Goal: Task Accomplishment & Management: Manage account settings

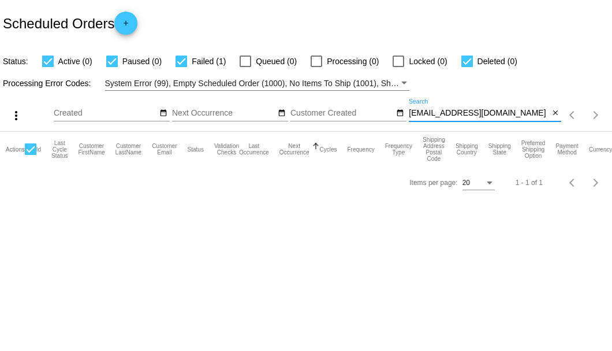
drag, startPoint x: 511, startPoint y: 114, endPoint x: 409, endPoint y: 113, distance: 101.7
click at [409, 113] on input "[EMAIL_ADDRESS][DOMAIN_NAME]" at bounding box center [479, 113] width 140 height 9
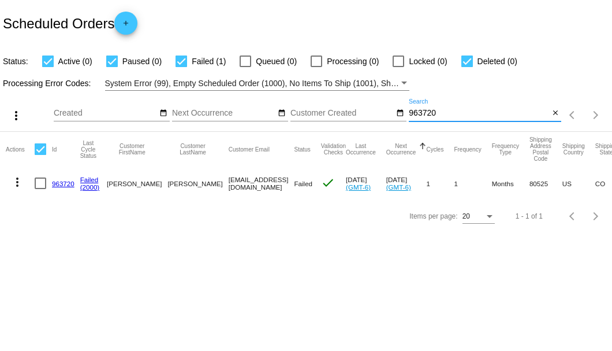
type input "963720"
click at [64, 183] on link "963720" at bounding box center [63, 184] width 23 height 8
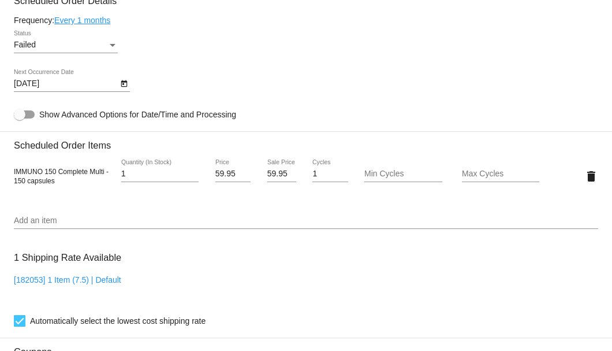
scroll to position [616, 0]
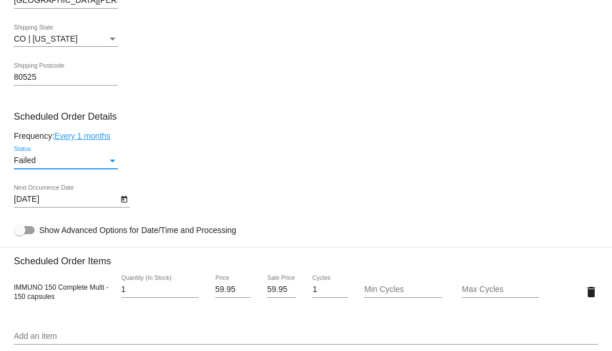
click at [106, 160] on div "Failed" at bounding box center [61, 160] width 94 height 9
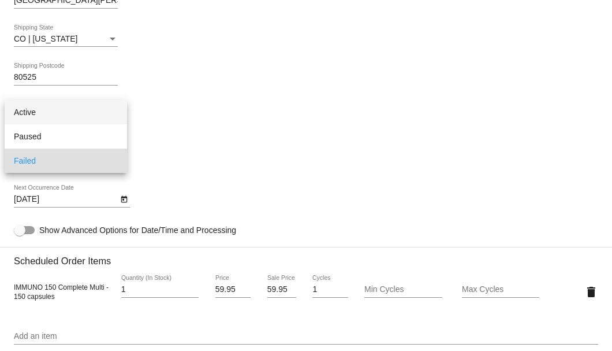
click at [96, 116] on span "Active" at bounding box center [66, 112] width 104 height 24
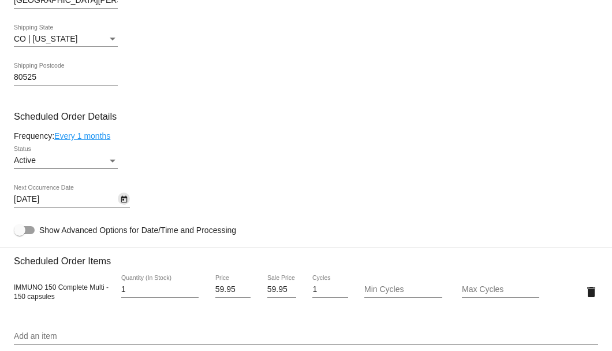
click at [127, 202] on icon "Open calendar" at bounding box center [124, 199] width 6 height 7
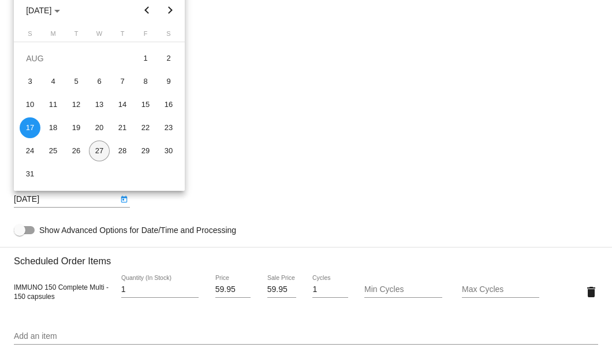
click at [101, 155] on div "27" at bounding box center [99, 150] width 21 height 21
type input "[DATE]"
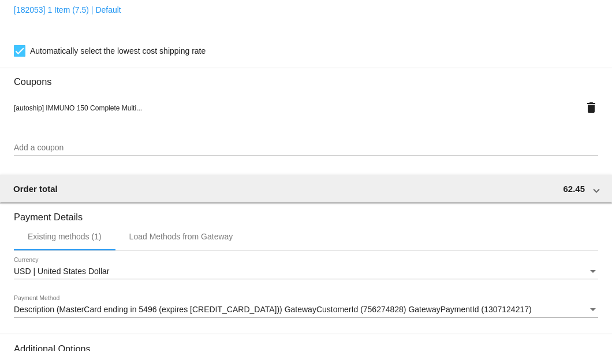
scroll to position [1147, 0]
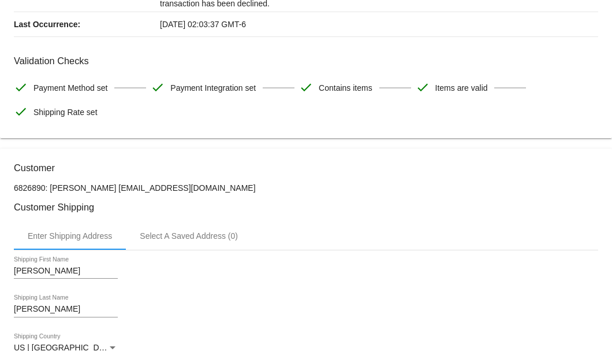
scroll to position [0, 0]
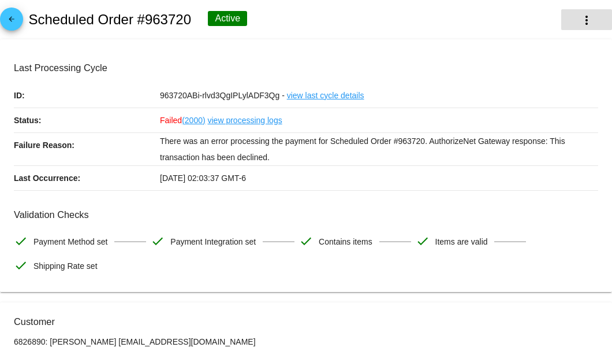
click at [567, 18] on button "more_vert" at bounding box center [587, 19] width 51 height 21
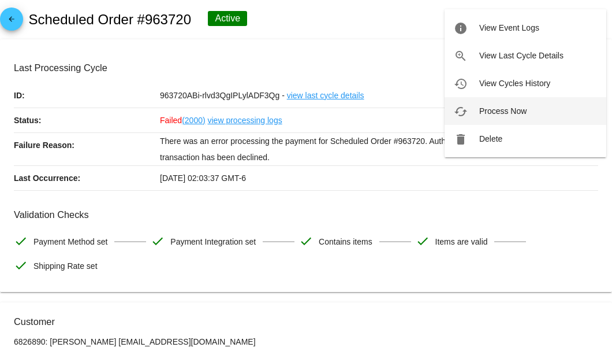
click at [505, 114] on span "Process Now" at bounding box center [503, 110] width 47 height 9
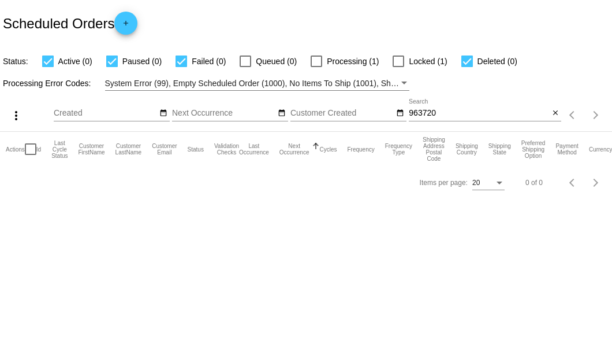
click at [440, 117] on input "963720" at bounding box center [479, 113] width 140 height 9
type input "963720"
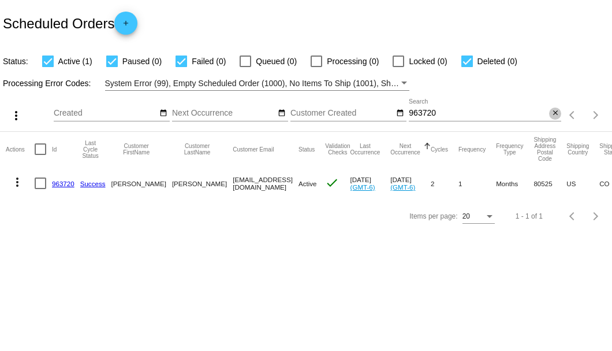
click at [556, 112] on mat-icon "close" at bounding box center [556, 113] width 8 height 9
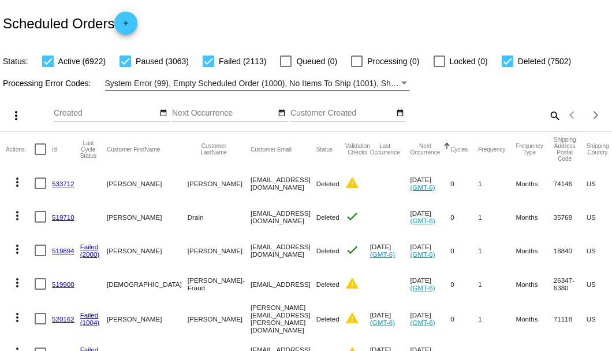
click at [549, 124] on mat-icon "search" at bounding box center [555, 115] width 14 height 18
click at [549, 118] on input "Search" at bounding box center [485, 113] width 153 height 9
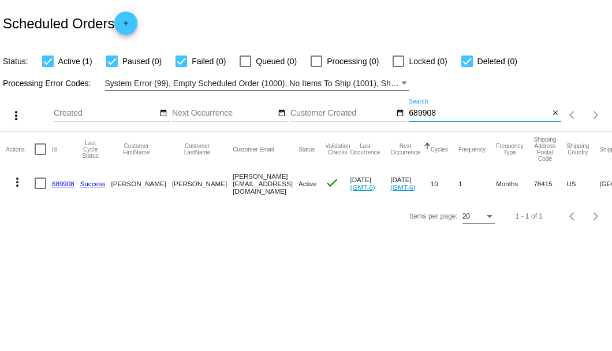
type input "689908"
click at [66, 184] on link "689908" at bounding box center [63, 184] width 23 height 8
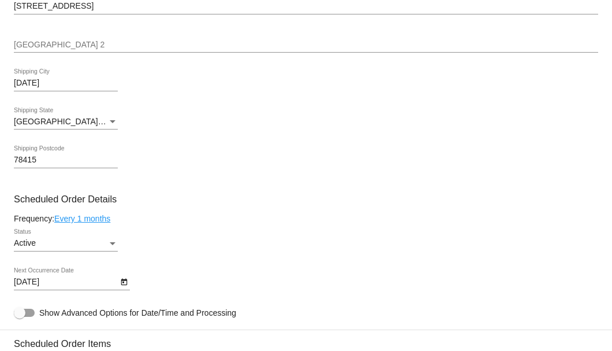
scroll to position [655, 0]
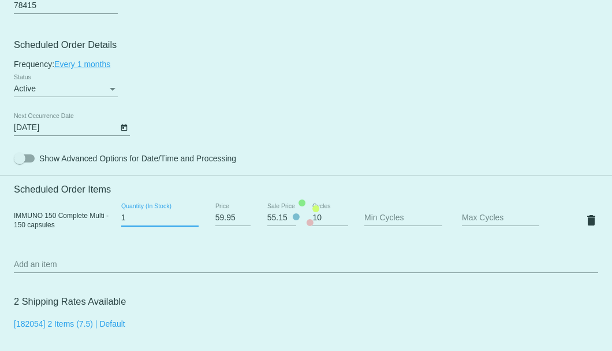
type input "1"
click at [193, 221] on input "1" at bounding box center [159, 217] width 77 height 9
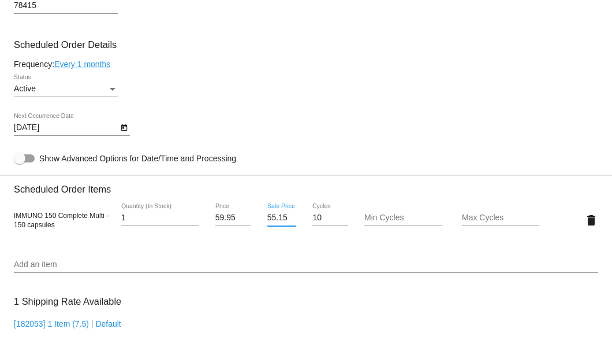
scroll to position [0, 1]
drag, startPoint x: 265, startPoint y: 218, endPoint x: 288, endPoint y: 217, distance: 23.1
click at [288, 217] on input "55.15" at bounding box center [281, 217] width 29 height 9
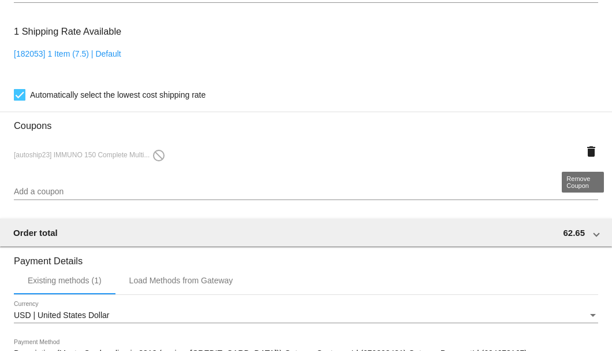
type input "54.95"
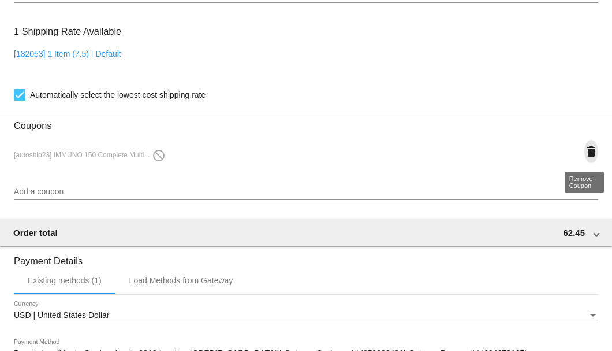
click at [585, 149] on mat-icon "delete" at bounding box center [592, 151] width 14 height 14
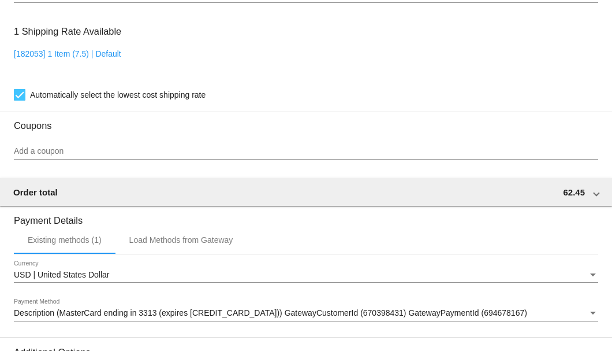
scroll to position [1075, 0]
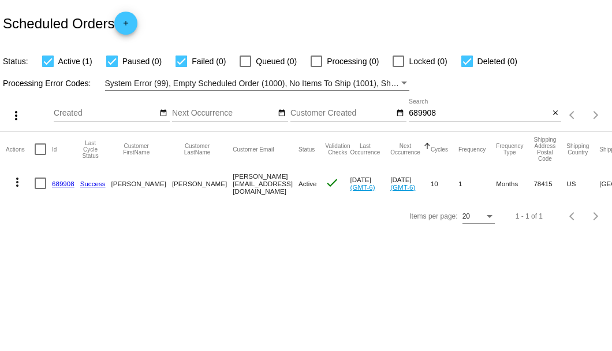
click at [258, 12] on div "Scheduled Orders add" at bounding box center [306, 23] width 612 height 46
